Goal: Information Seeking & Learning: Understand process/instructions

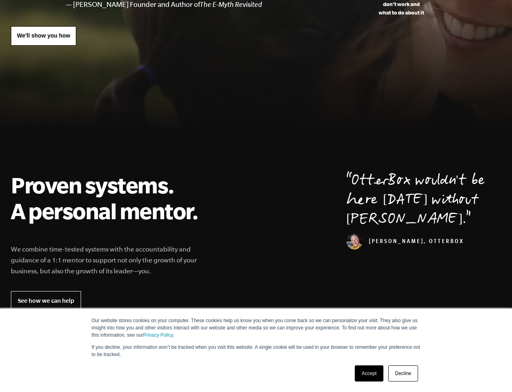
scroll to position [195, 0]
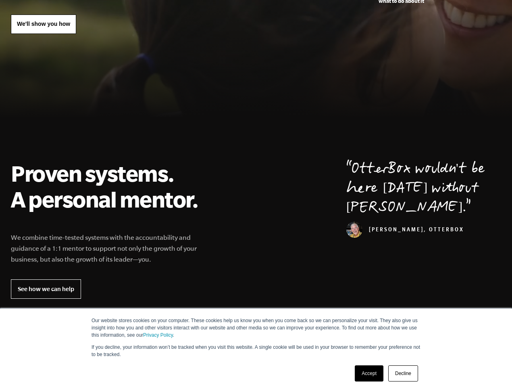
click at [361, 373] on link "Accept" at bounding box center [369, 373] width 29 height 16
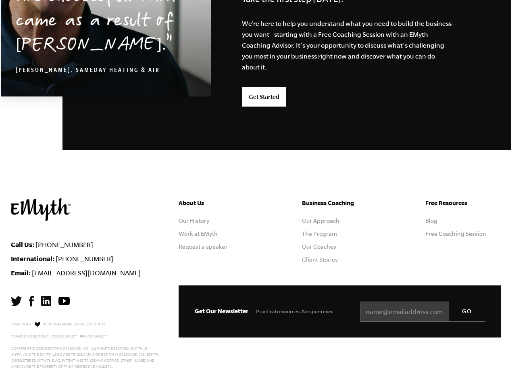
scroll to position [2123, 0]
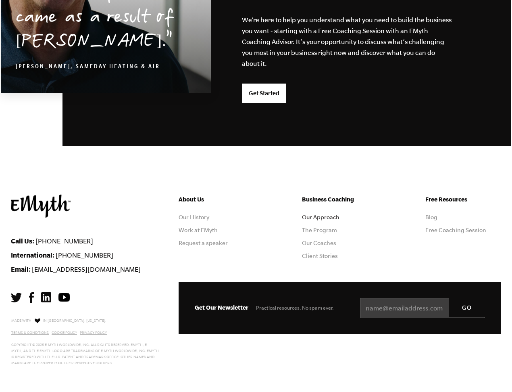
click at [326, 217] on link "Our Approach" at bounding box center [321, 217] width 38 height 6
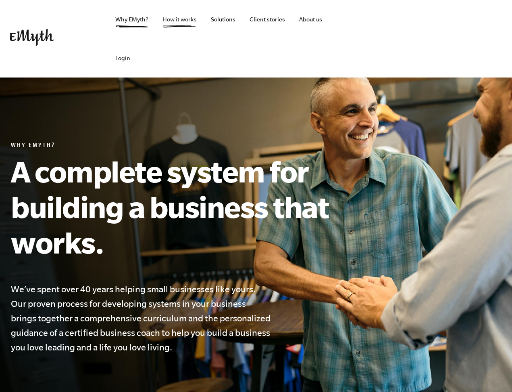
click at [188, 19] on link "How it works" at bounding box center [179, 19] width 47 height 39
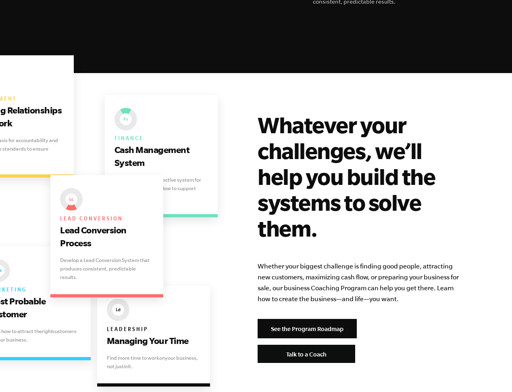
scroll to position [1566, 0]
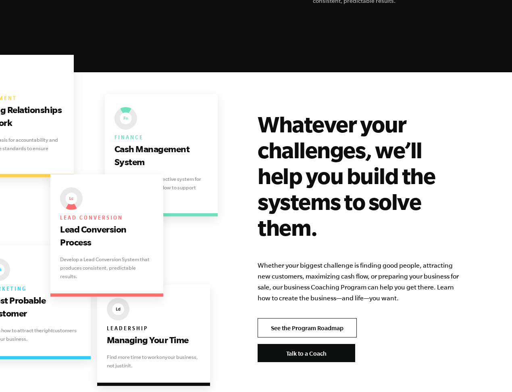
click at [335, 318] on link "See the Program Roadmap" at bounding box center [307, 327] width 99 height 19
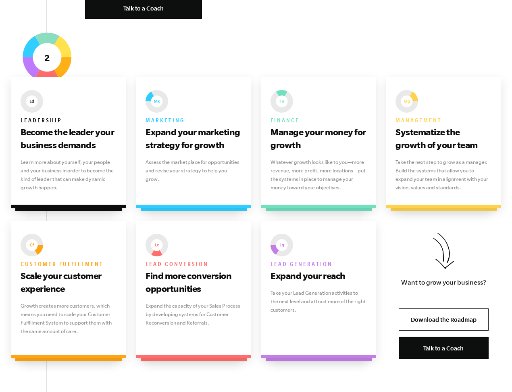
scroll to position [1164, 0]
